Goal: Task Accomplishment & Management: Use online tool/utility

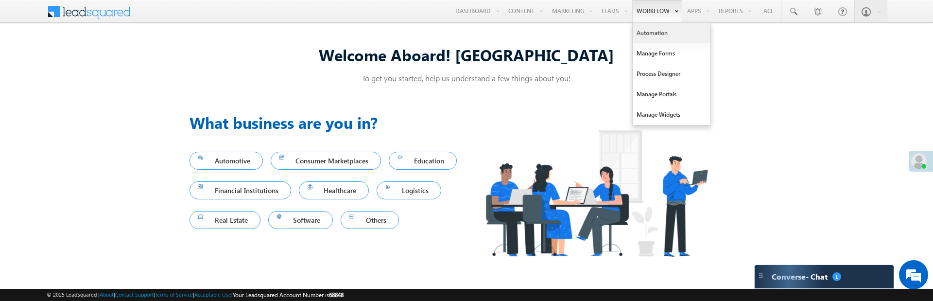
click at [652, 35] on link "Automation" at bounding box center [672, 33] width 78 height 20
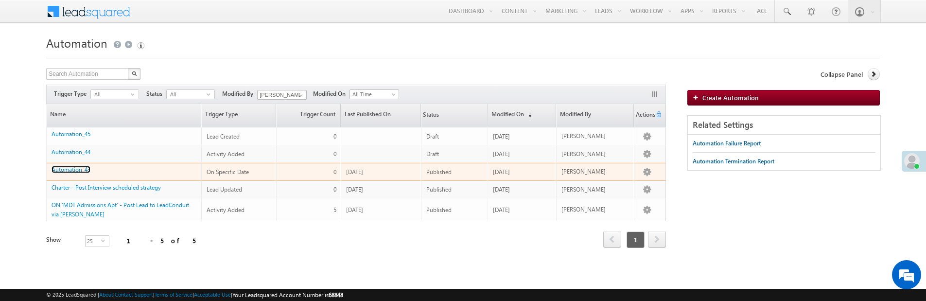
drag, startPoint x: 72, startPoint y: 170, endPoint x: 109, endPoint y: 160, distance: 37.7
click at [72, 169] on link "Automation_43" at bounding box center [71, 169] width 39 height 7
click at [69, 168] on link "Automation_43" at bounding box center [71, 169] width 39 height 7
